Goal: Transaction & Acquisition: Purchase product/service

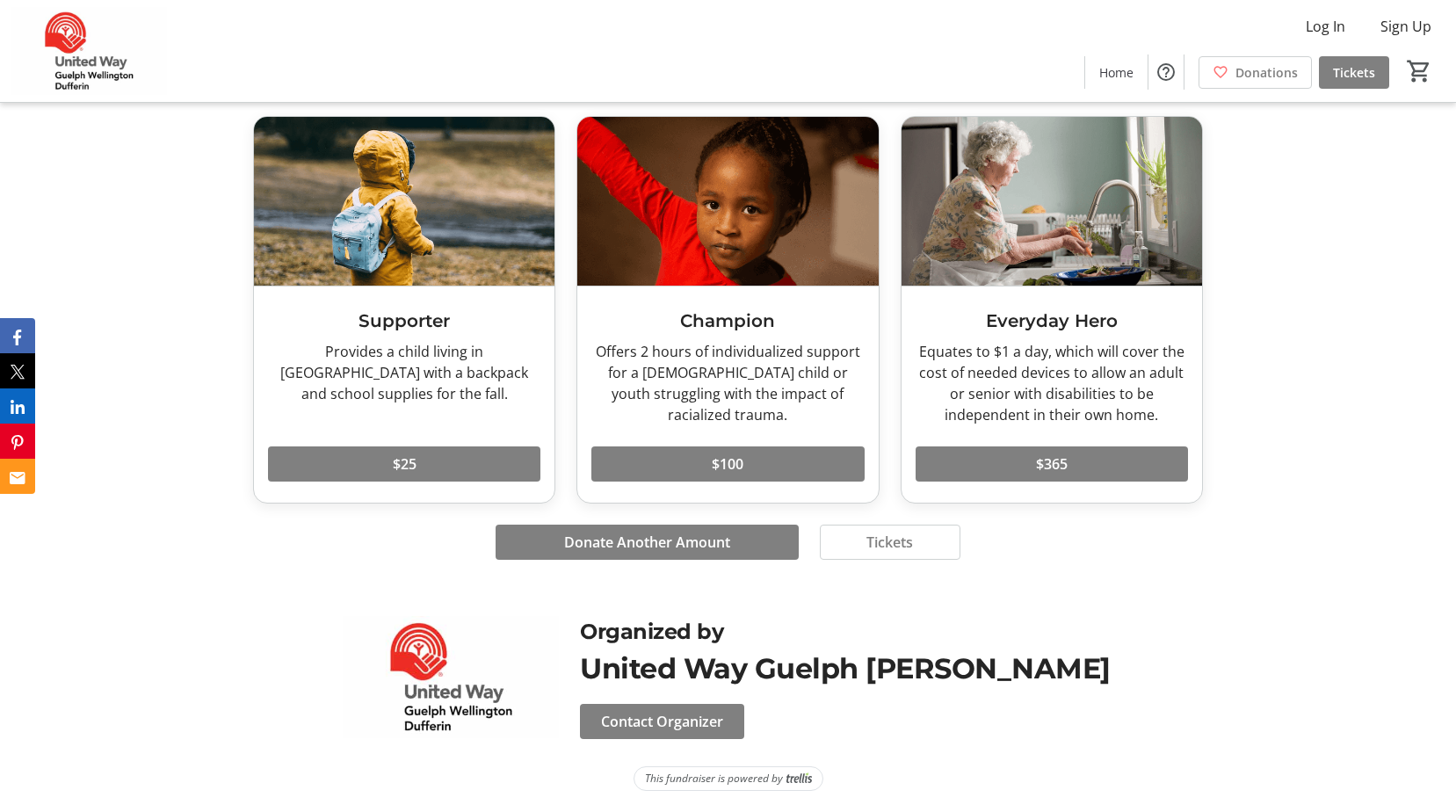
scroll to position [1196, 0]
click at [872, 532] on span "Tickets" at bounding box center [889, 542] width 47 height 21
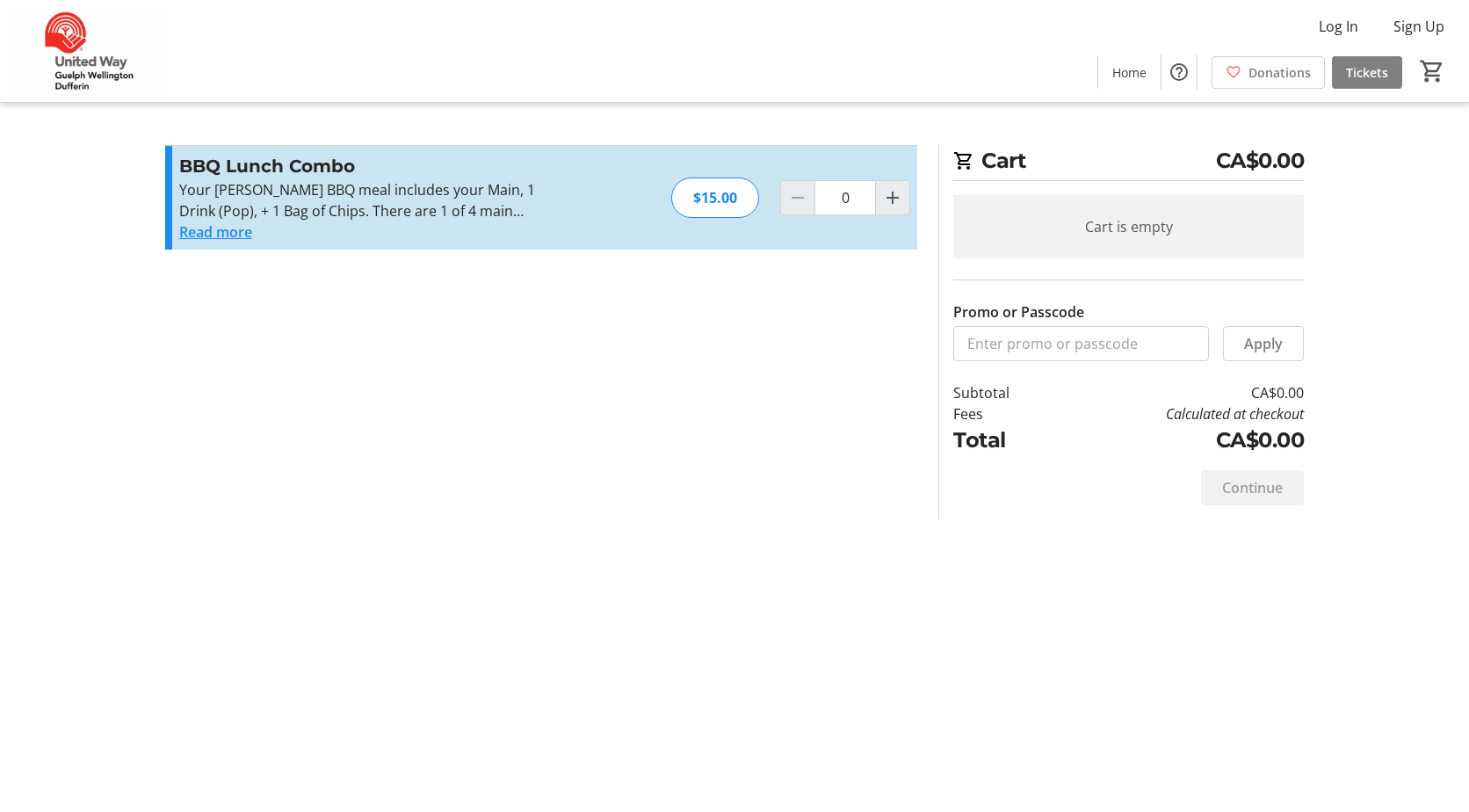
click at [227, 232] on button "Read more" at bounding box center [215, 231] width 73 height 21
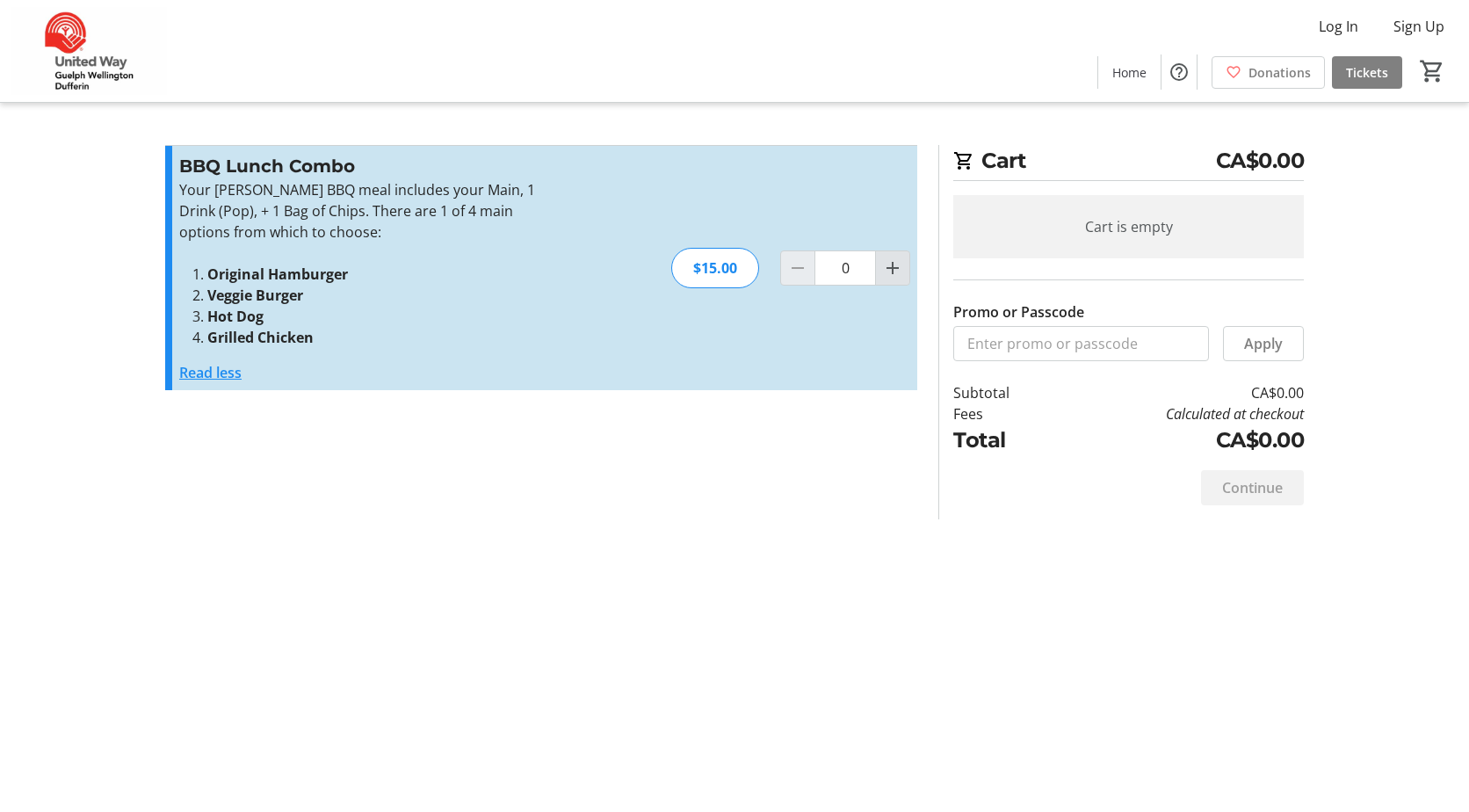
click at [888, 271] on mat-icon "Increment by one" at bounding box center [892, 267] width 21 height 21
type input "1"
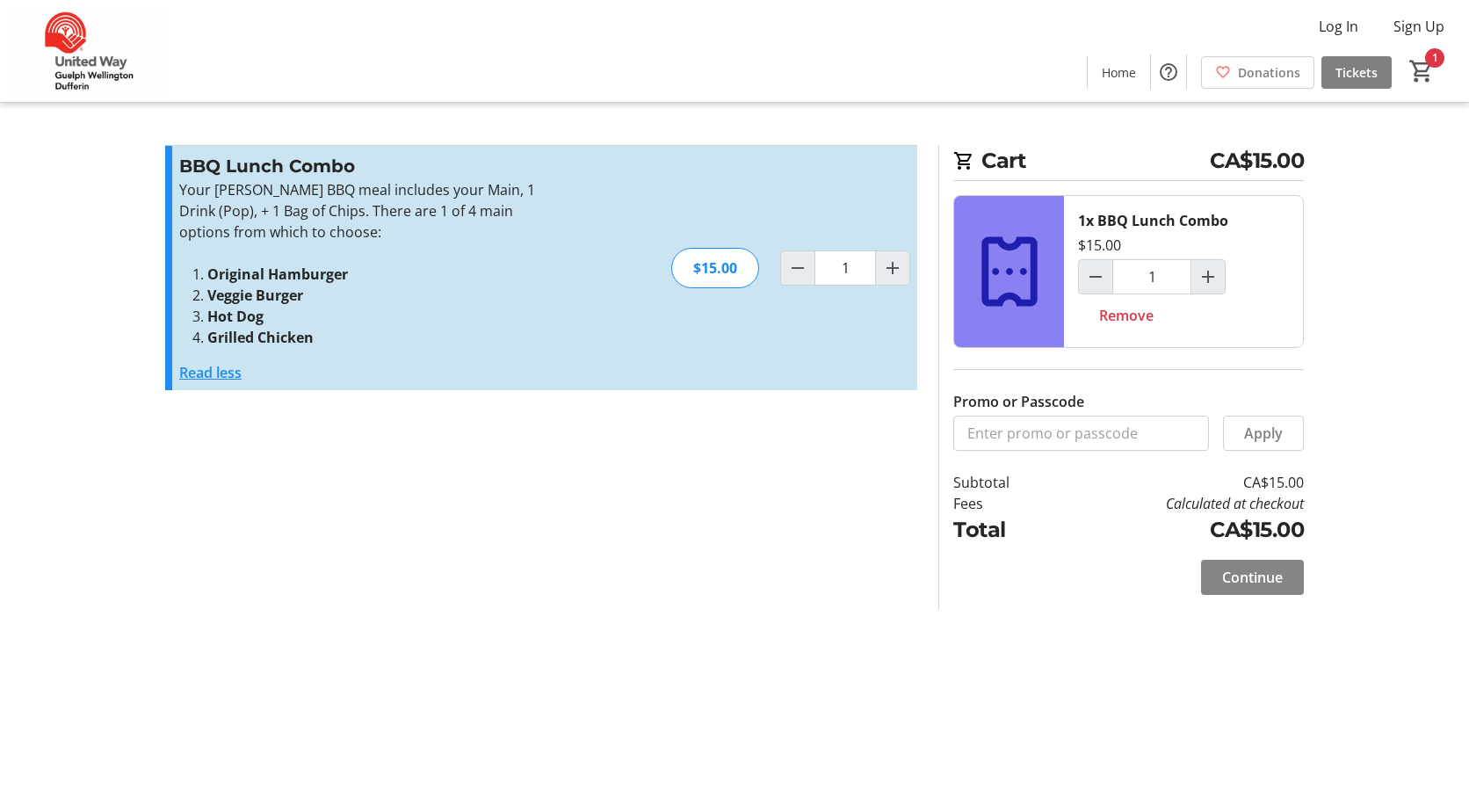
click at [1249, 582] on span "Continue" at bounding box center [1252, 577] width 61 height 21
